Goal: Task Accomplishment & Management: Manage account settings

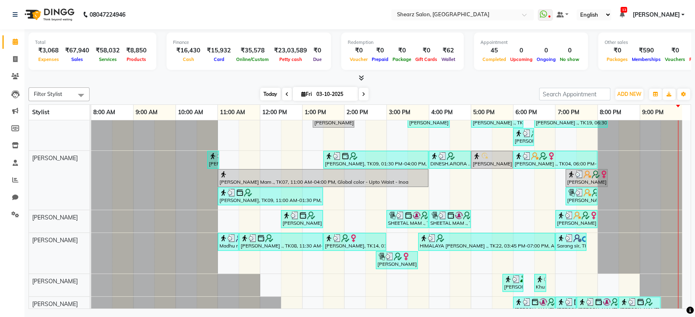
click at [267, 93] on span "Today" at bounding box center [270, 94] width 20 height 13
click at [269, 99] on span "Today" at bounding box center [270, 94] width 20 height 13
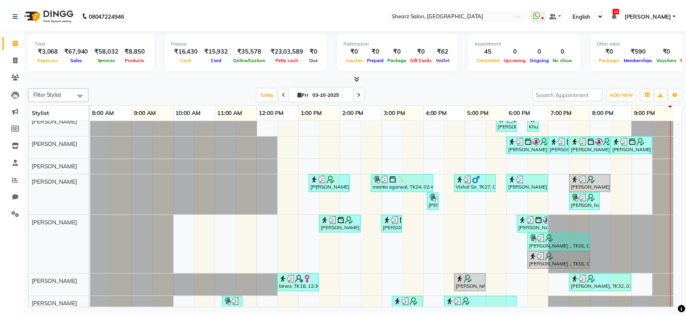
scroll to position [247, 0]
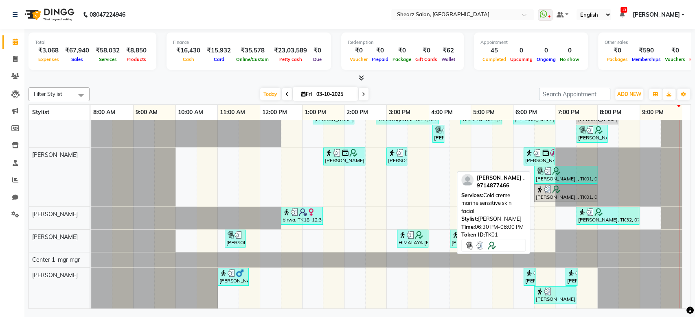
click at [583, 168] on div "SUMAN NEGI ., TK01, 06:30 PM-08:00 PM, Cold creme marine sensitive skin facial" at bounding box center [565, 174] width 61 height 15
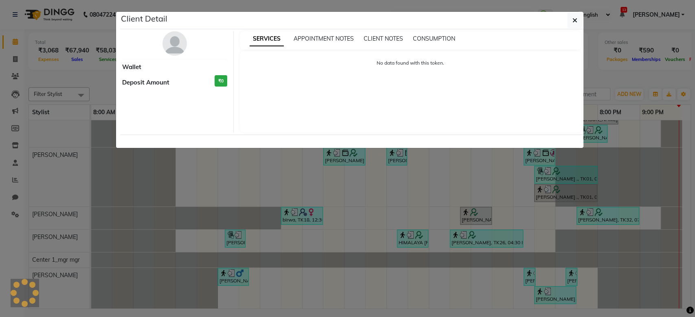
select select "3"
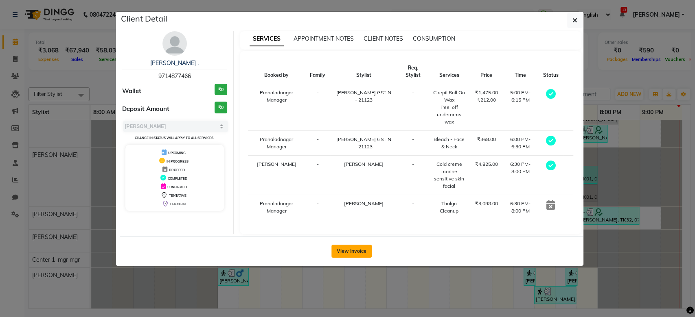
click at [361, 249] on button "View Invoice" at bounding box center [351, 251] width 40 height 13
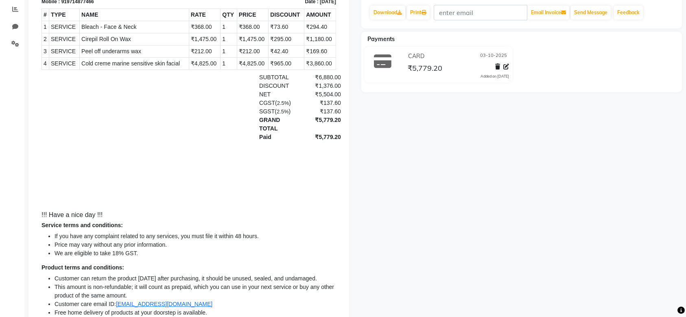
scroll to position [35, 0]
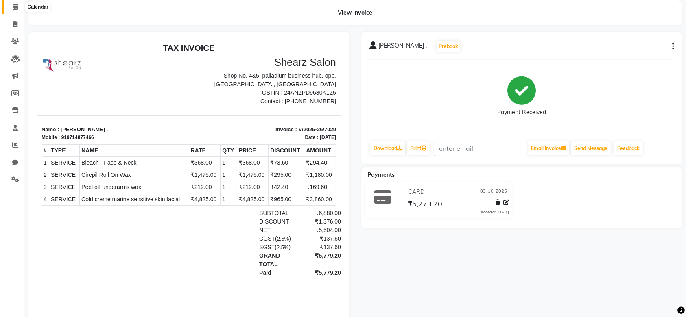
click at [16, 3] on span at bounding box center [15, 6] width 14 height 9
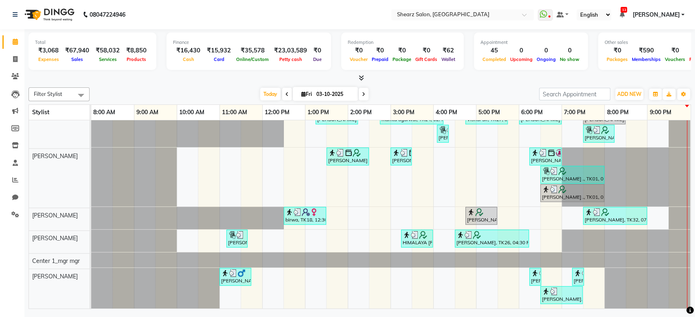
click at [692, 239] on div "Total ₹3,068 Expenses ₹67,940 Sales ₹58,032 Services ₹8,850 Products Finance ₹1…" at bounding box center [359, 170] width 670 height 282
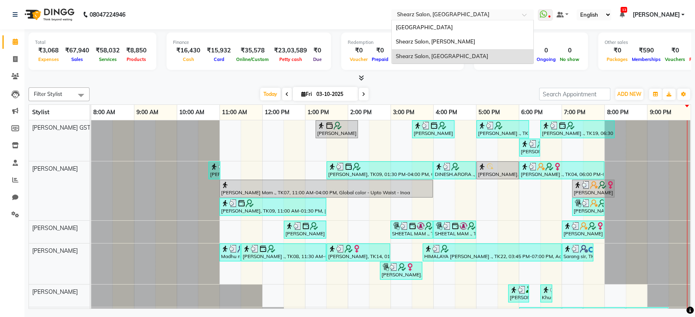
drag, startPoint x: 448, startPoint y: 11, endPoint x: 445, endPoint y: 48, distance: 37.1
click at [445, 20] on ng-select "Select Location × Shearz Salon, Prahaladnagar Shearz Salon Ho, Corporate Road S…" at bounding box center [462, 14] width 142 height 11
click at [445, 45] on div "Shearz Salon, Shela" at bounding box center [463, 42] width 142 height 15
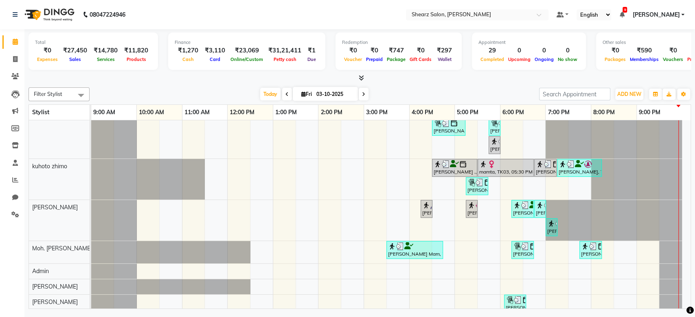
scroll to position [205, 0]
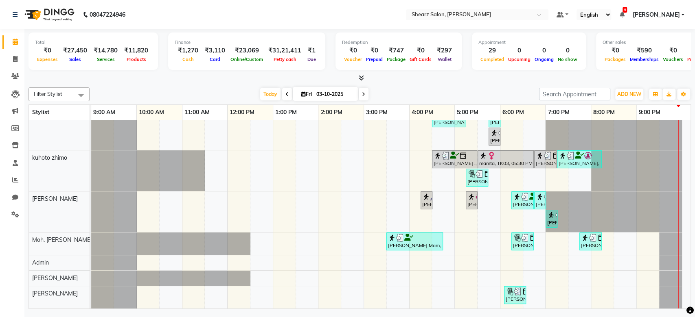
click at [692, 162] on div "Total ₹0 Expenses ₹27,450 Sales ₹14,780 Services ₹11,820 Products Finance ₹1,27…" at bounding box center [359, 170] width 670 height 282
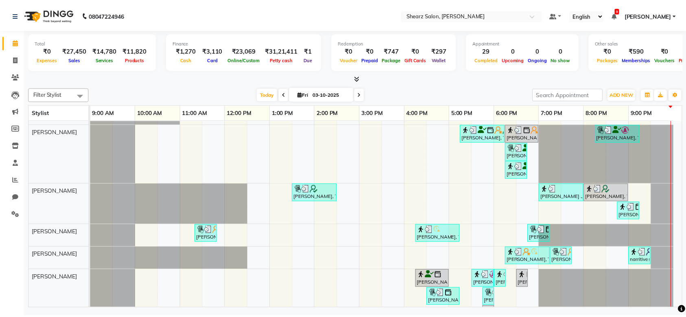
scroll to position [0, 0]
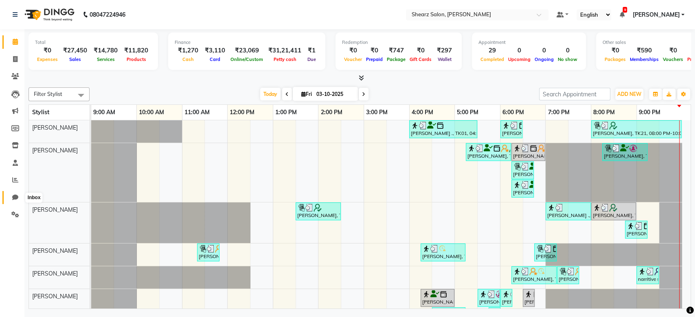
click at [13, 200] on icon at bounding box center [15, 198] width 6 height 6
select select "100"
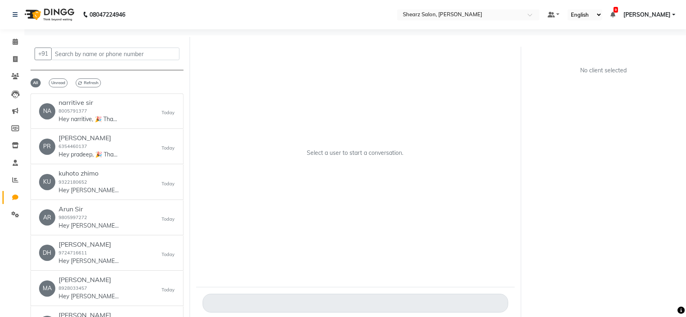
scroll to position [201, 0]
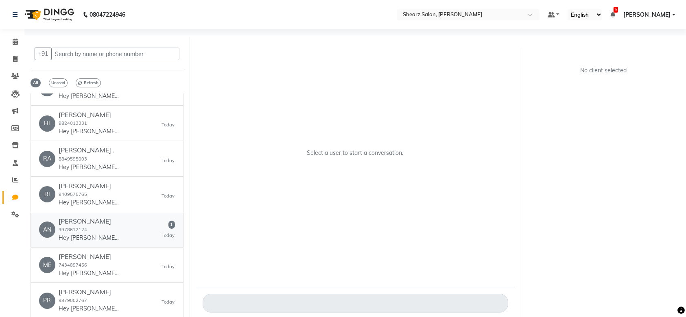
click at [118, 222] on h6 "Anita Chandra" at bounding box center [89, 222] width 61 height 8
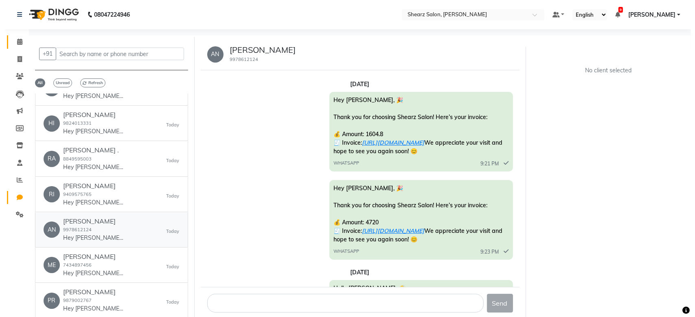
scroll to position [5685, 0]
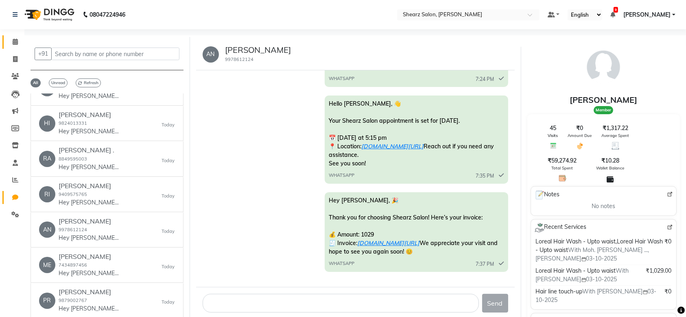
click at [18, 47] on link "Calendar" at bounding box center [12, 41] width 20 height 13
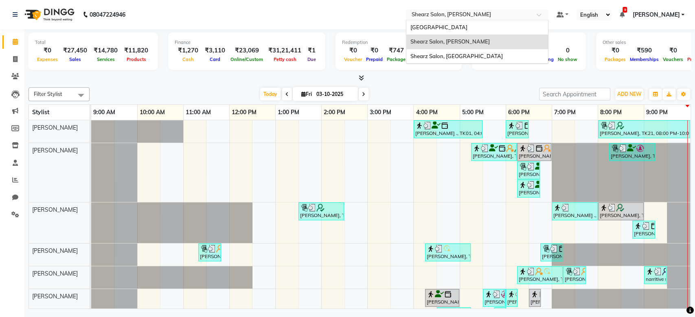
click at [485, 12] on input "text" at bounding box center [469, 15] width 118 height 8
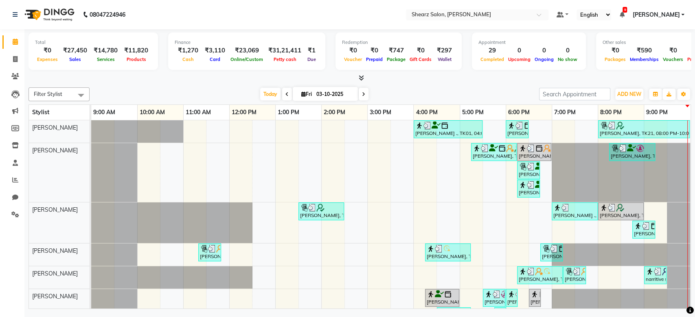
click at [365, 93] on span at bounding box center [364, 94] width 10 height 13
type input "04-10-2025"
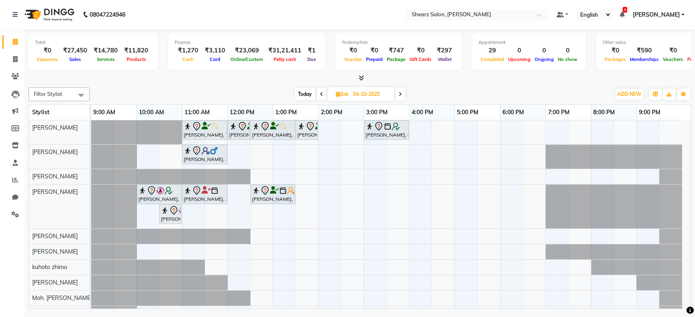
scroll to position [51, 0]
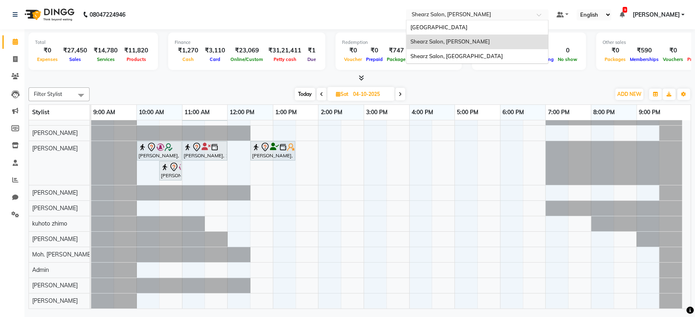
click at [467, 13] on input "text" at bounding box center [469, 15] width 118 height 8
click at [472, 60] on div "Shearz Salon, [GEOGRAPHIC_DATA]" at bounding box center [477, 56] width 142 height 15
